Goal: Task Accomplishment & Management: Manage account settings

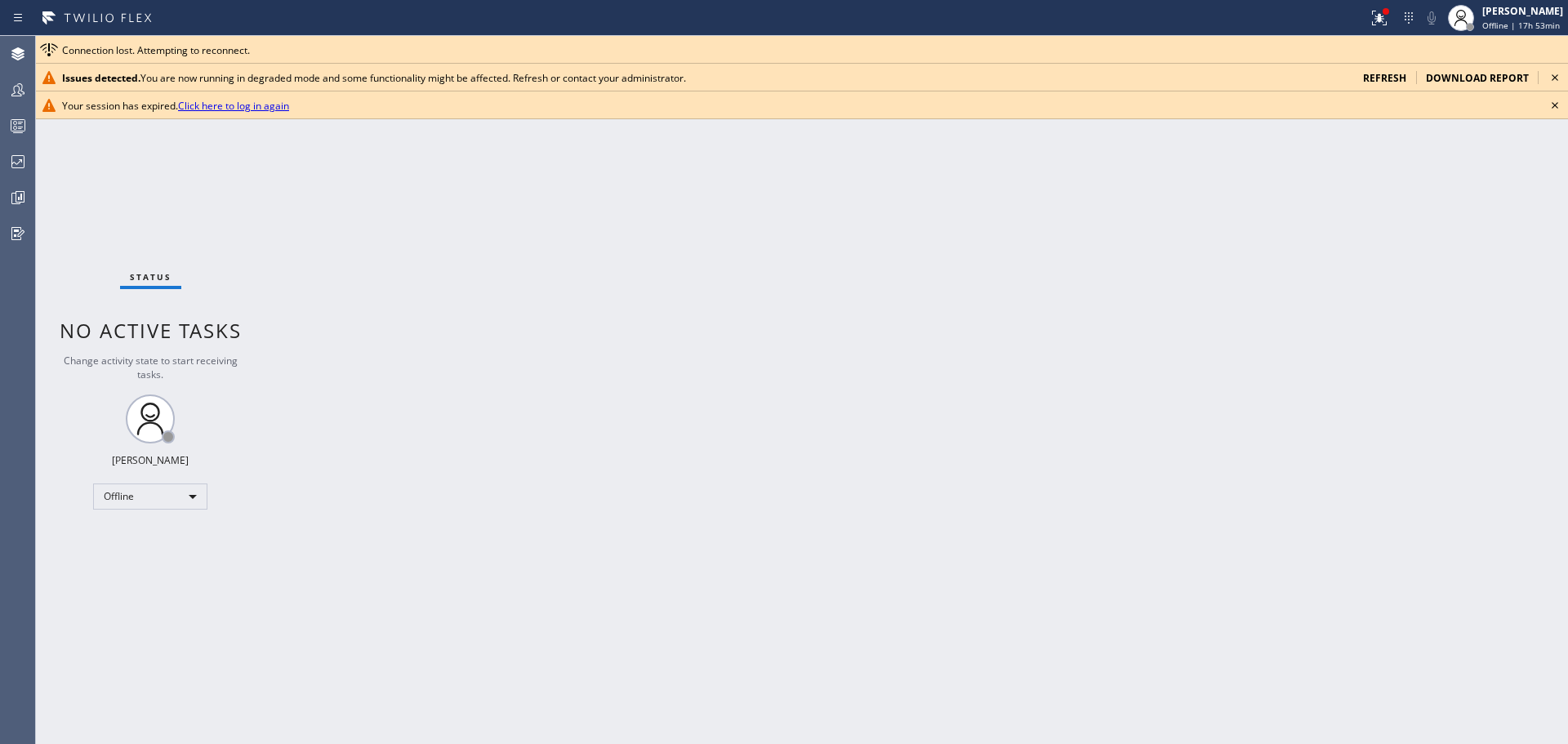
click at [1393, 82] on span "refresh" at bounding box center [1385, 78] width 43 height 14
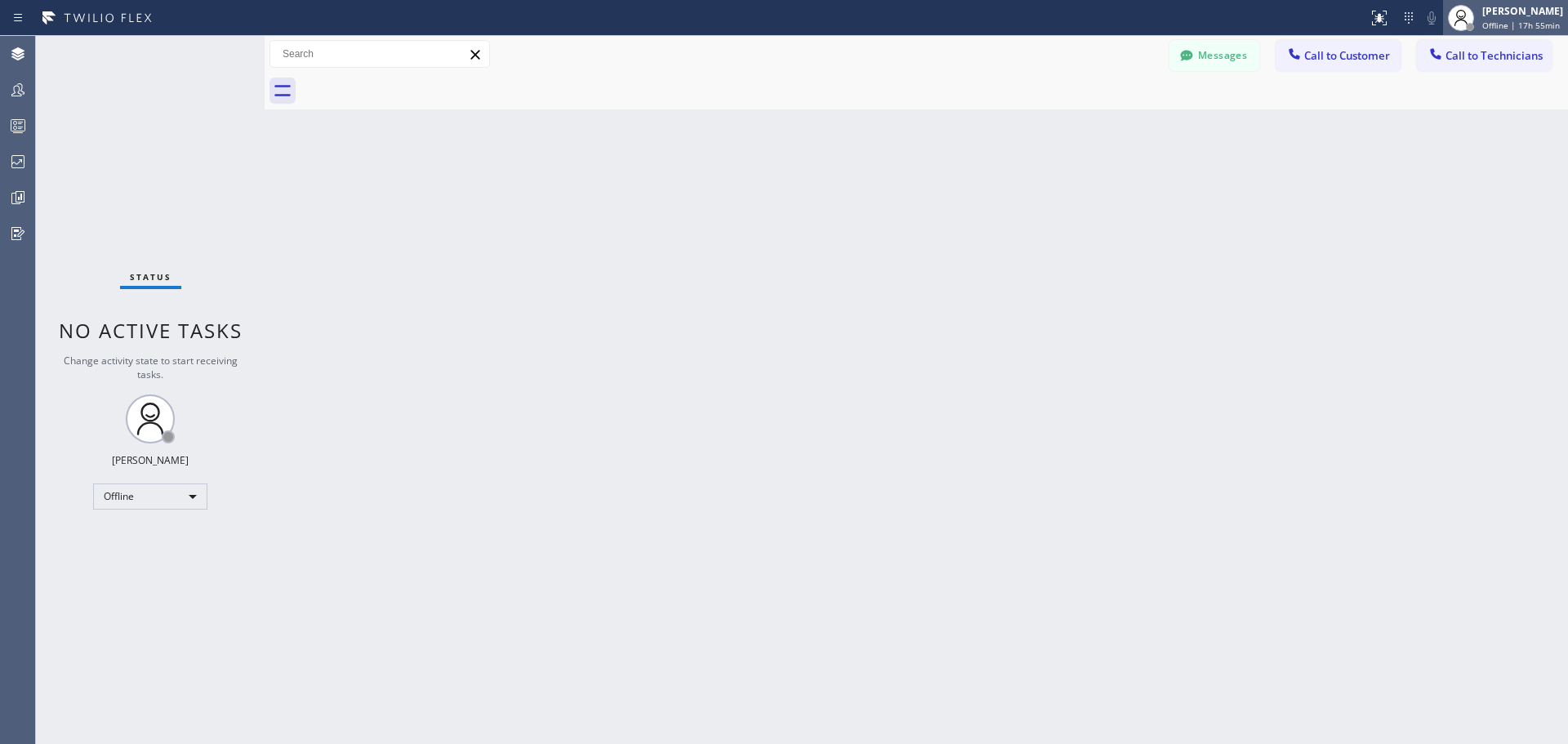
click at [1510, 21] on span "Offline | 17h 55min" at bounding box center [1520, 25] width 78 height 12
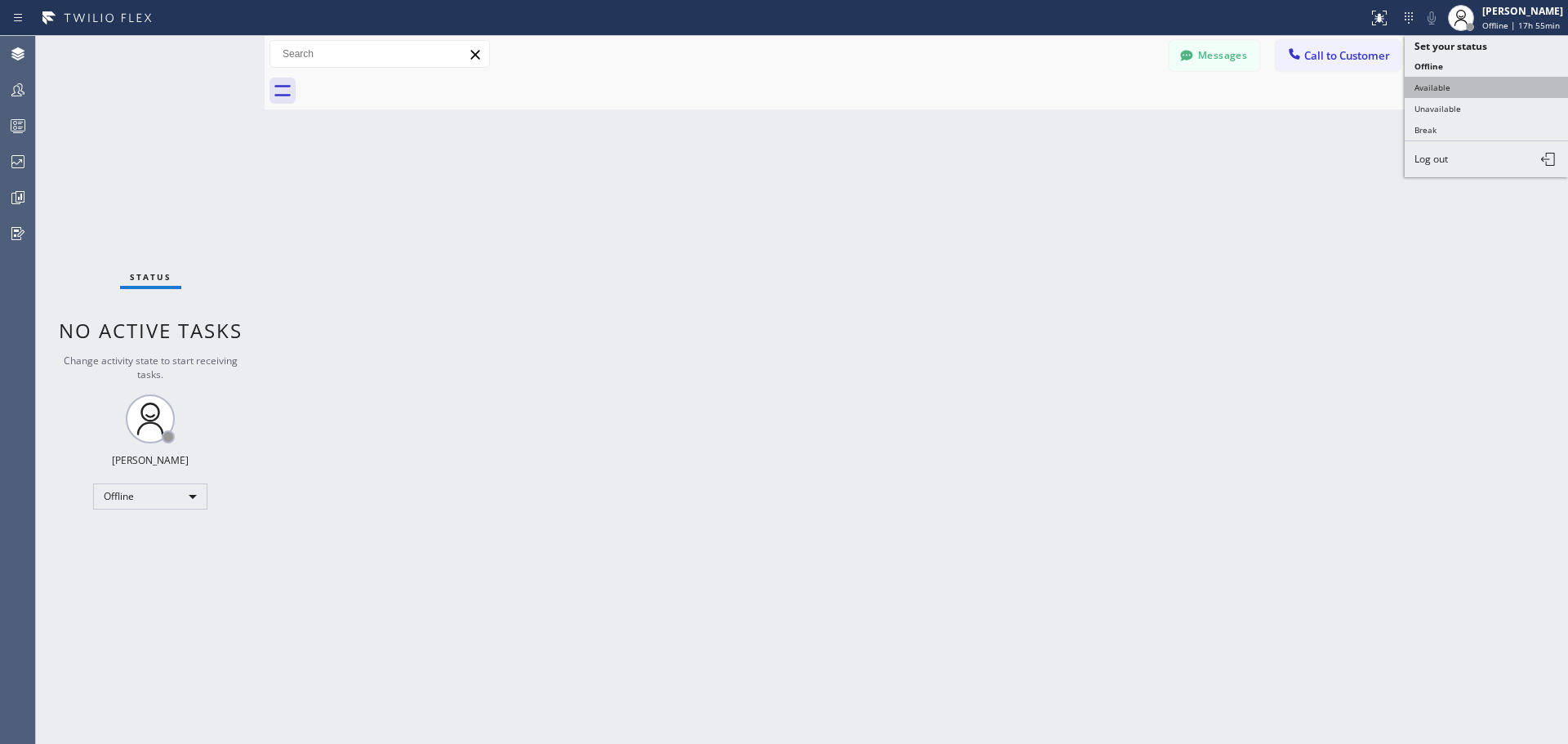
click at [1498, 91] on button "Available" at bounding box center [1486, 87] width 164 height 21
